Goal: Task Accomplishment & Management: Manage account settings

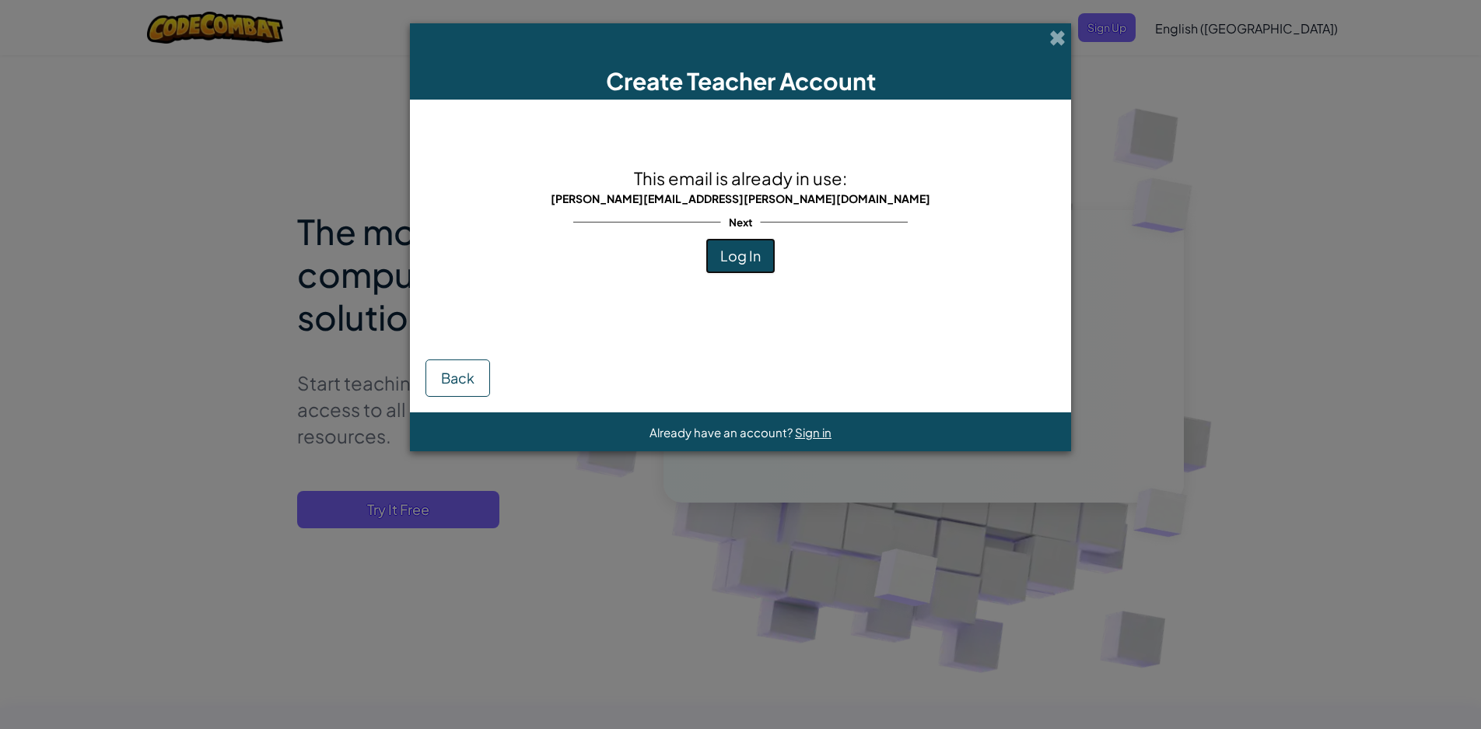
click at [720, 246] on button "Log In" at bounding box center [741, 256] width 70 height 36
